Goal: Find specific page/section: Find specific page/section

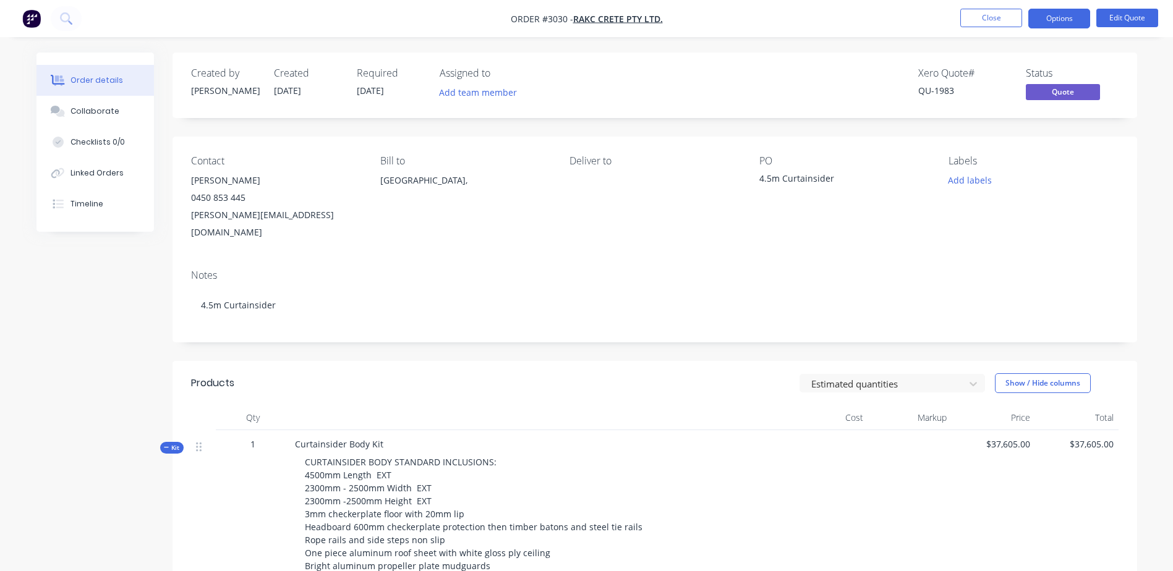
drag, startPoint x: 536, startPoint y: 233, endPoint x: 372, endPoint y: 181, distance: 171.8
click at [536, 233] on div "Contact [PERSON_NAME] [PHONE_NUMBER] [EMAIL_ADDRESS][DOMAIN_NAME] Bill to [GEOG…" at bounding box center [654, 198] width 964 height 123
click at [100, 85] on div "Order details" at bounding box center [96, 80] width 53 height 11
click at [88, 66] on button "Order details" at bounding box center [94, 80] width 117 height 31
click at [30, 22] on img "button" at bounding box center [31, 18] width 19 height 19
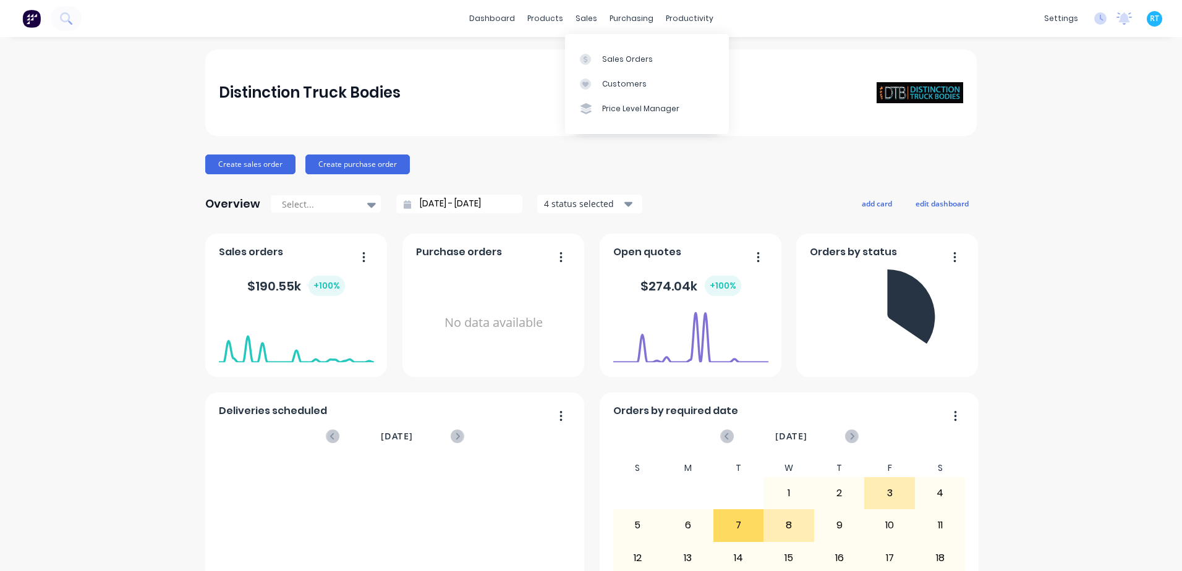
drag, startPoint x: 590, startPoint y: 17, endPoint x: 591, endPoint y: 32, distance: 14.9
click at [591, 20] on div "sales" at bounding box center [586, 18] width 34 height 19
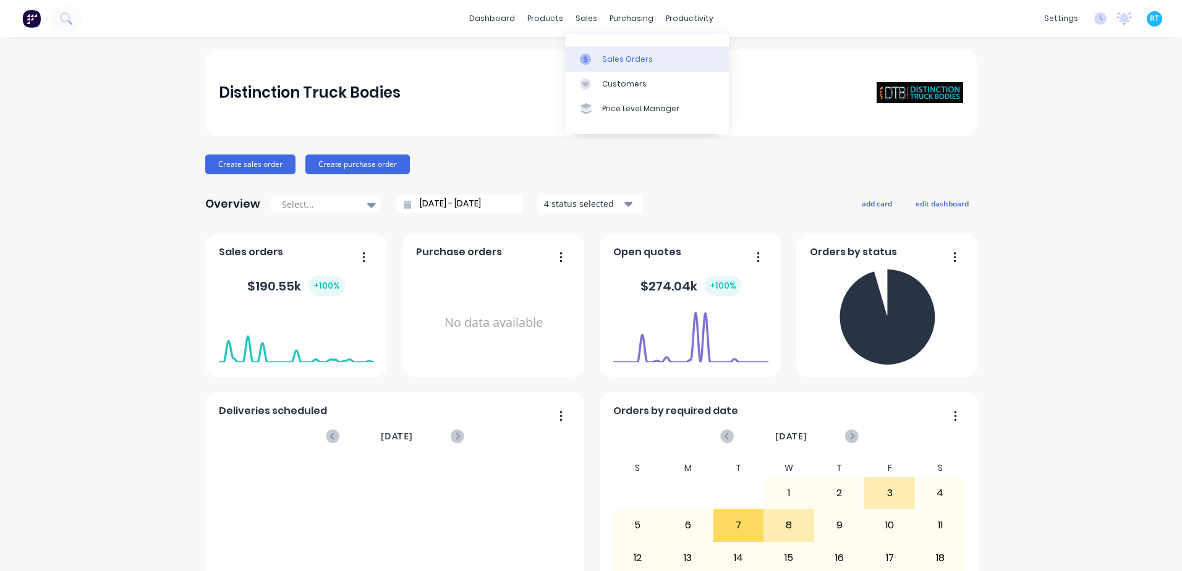
click at [591, 51] on link "Sales Orders" at bounding box center [647, 58] width 164 height 25
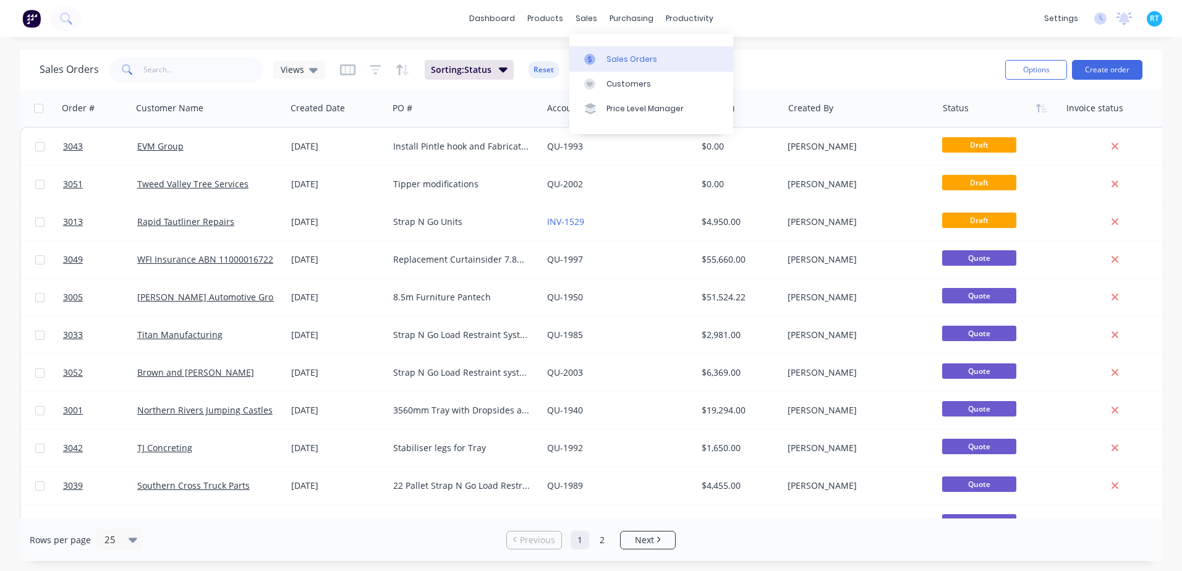
click at [622, 57] on div "Sales Orders" at bounding box center [631, 59] width 51 height 11
